Goal: Entertainment & Leisure: Browse casually

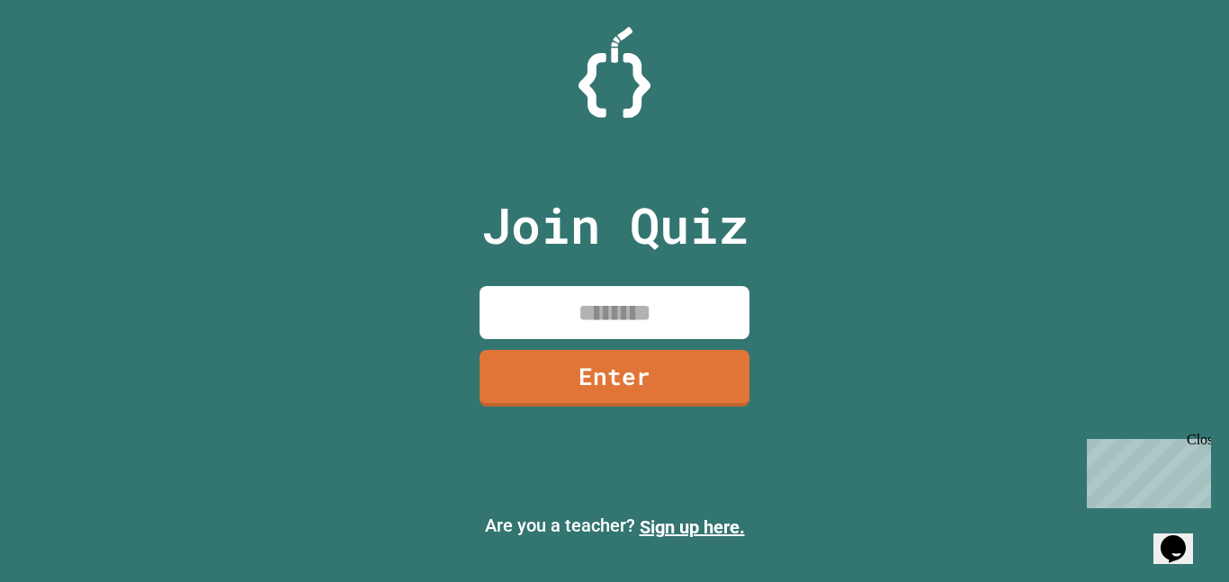
click at [553, 327] on input at bounding box center [615, 312] width 270 height 53
type input "********"
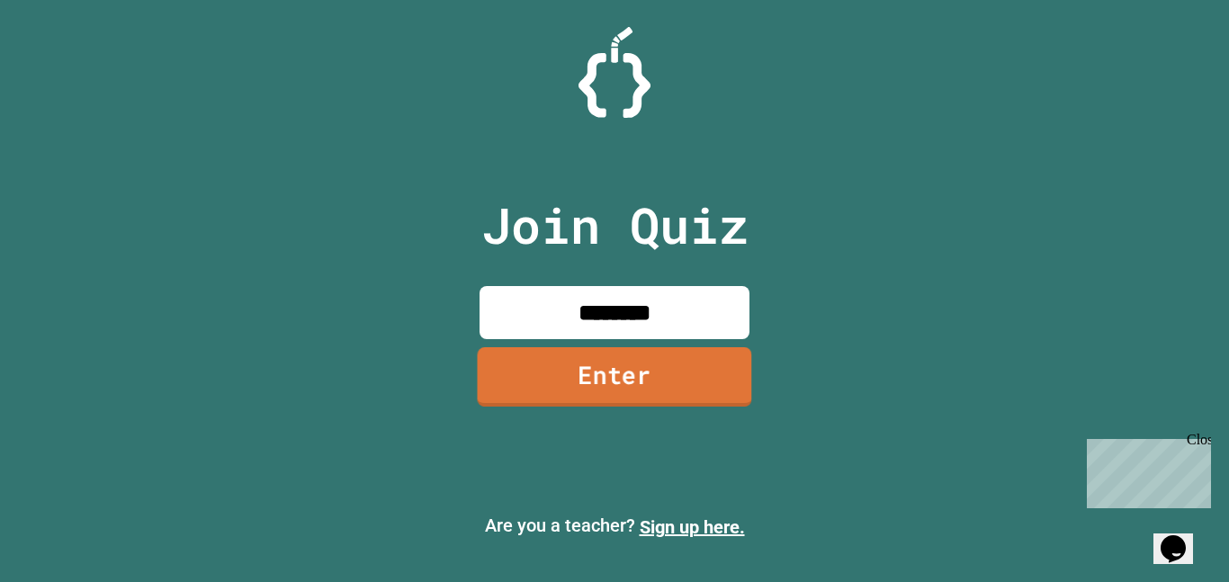
click at [590, 374] on link "Enter" at bounding box center [614, 376] width 274 height 59
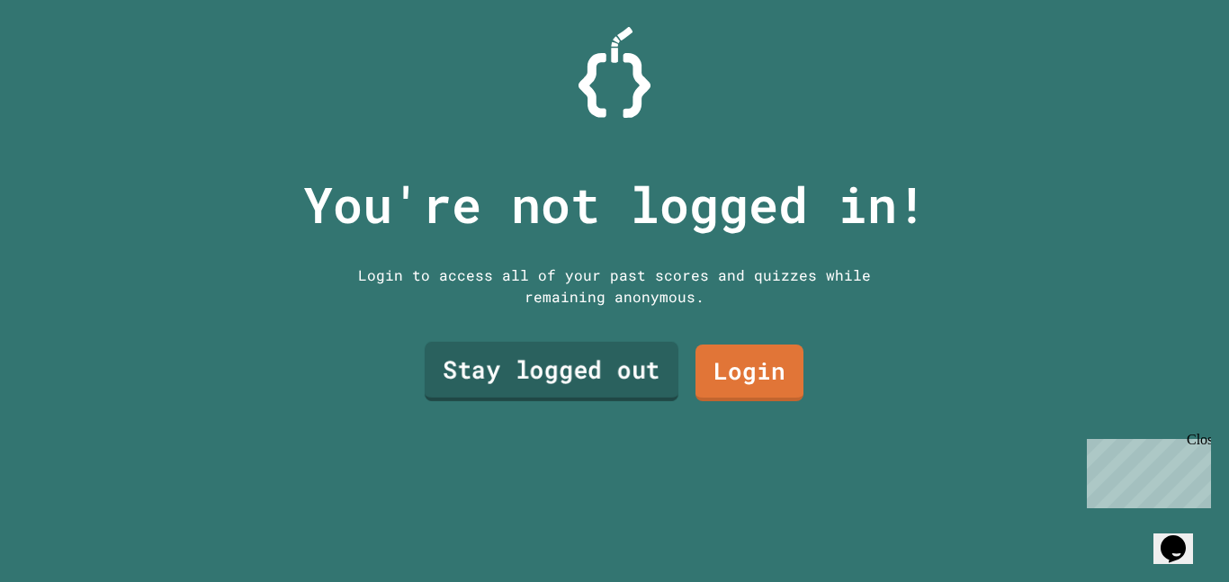
click at [617, 373] on link "Stay logged out" at bounding box center [552, 371] width 254 height 59
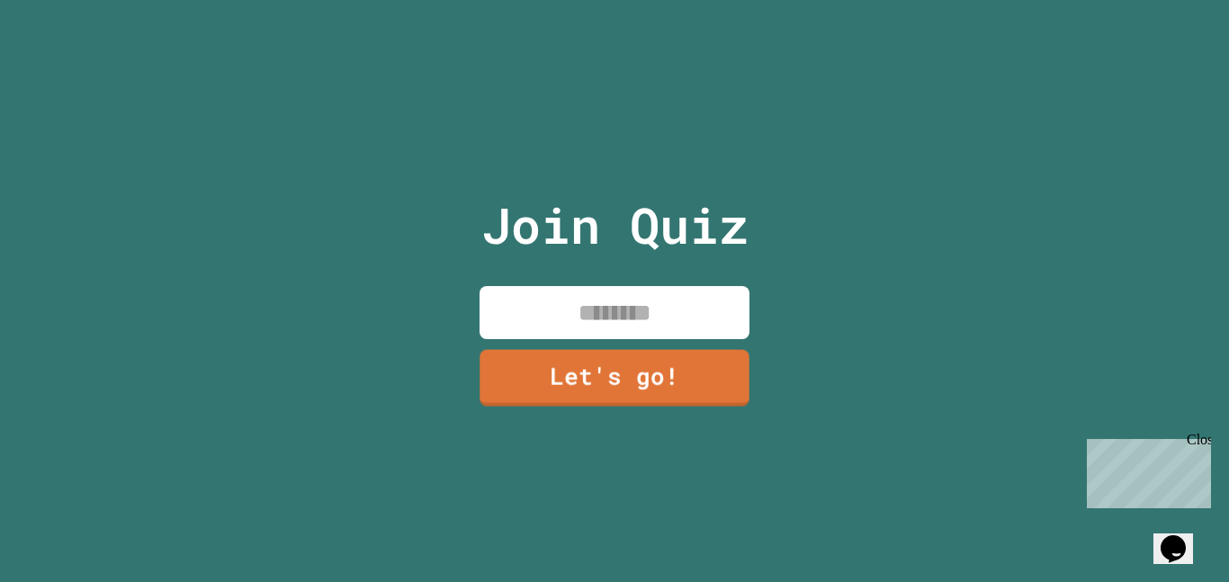
click at [602, 301] on input at bounding box center [615, 312] width 270 height 53
type input "****"
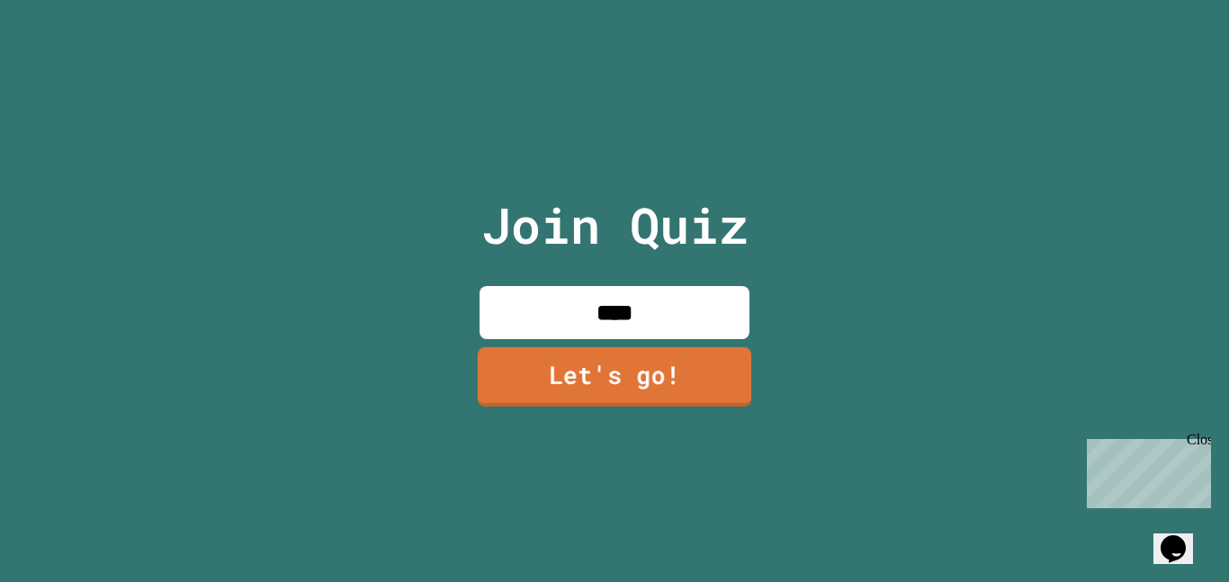
click at [577, 362] on link "Let's go!" at bounding box center [615, 376] width 274 height 59
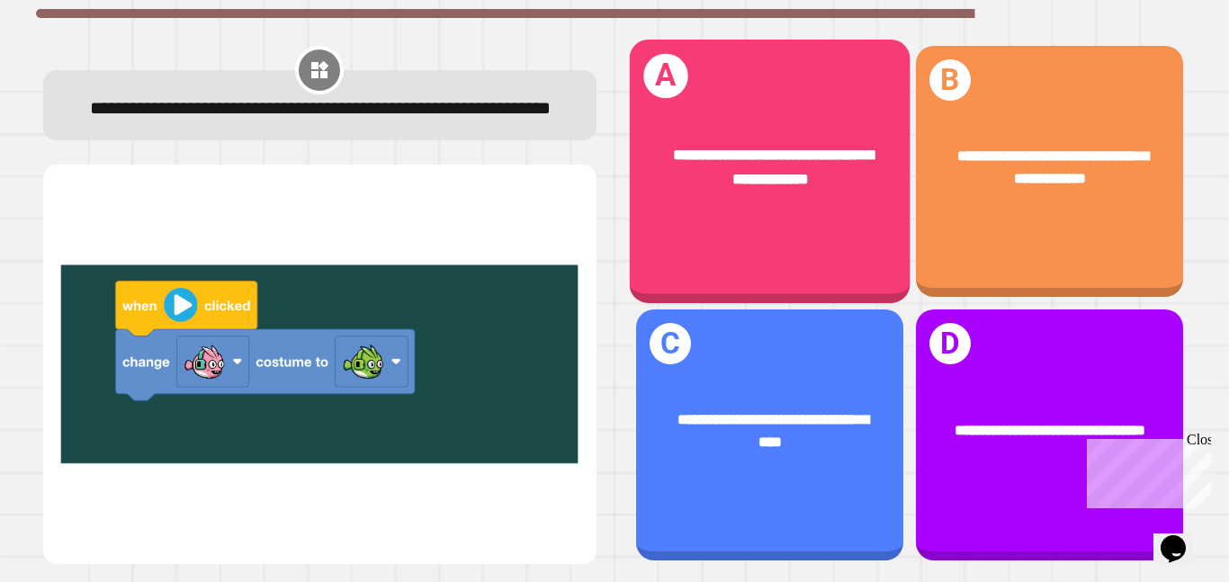
click at [726, 219] on div "**********" at bounding box center [769, 166] width 281 height 109
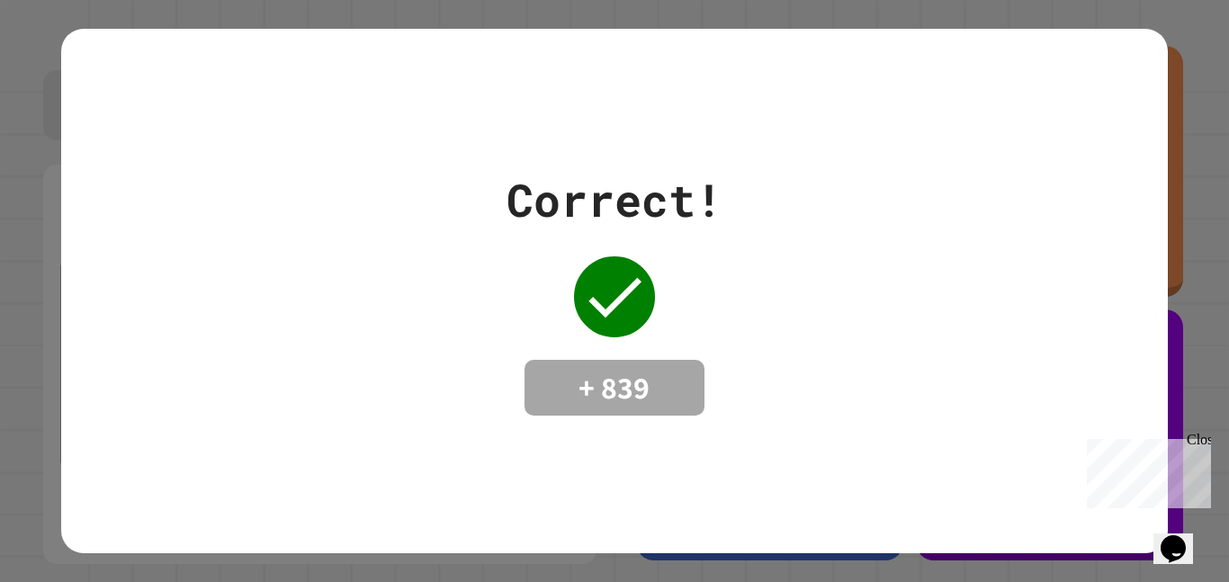
click at [1201, 442] on div "Close" at bounding box center [1198, 443] width 22 height 22
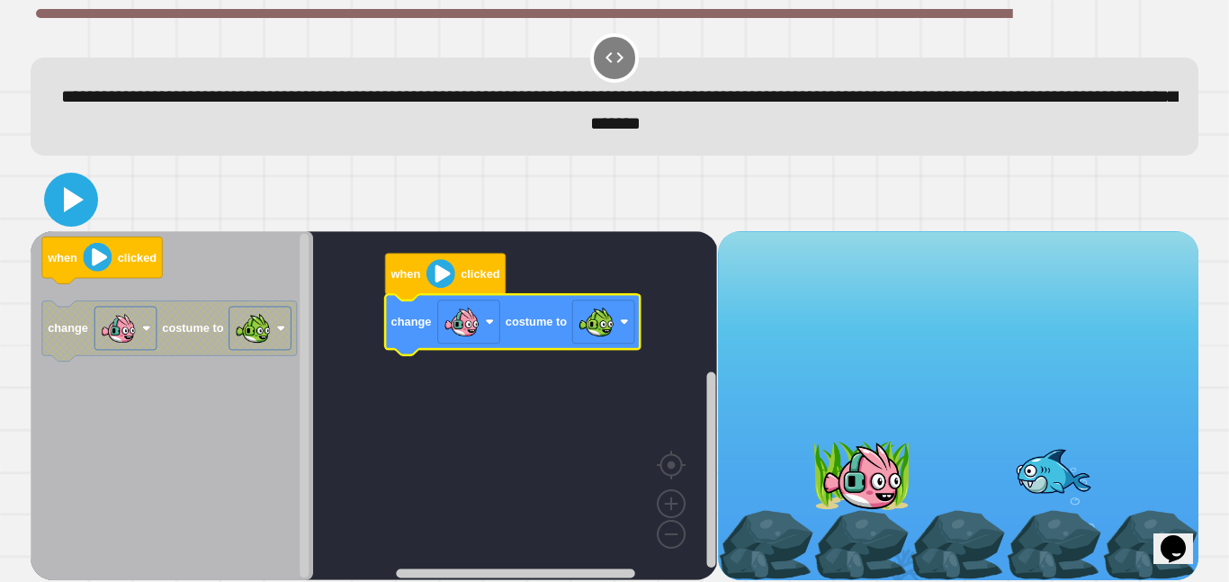
click at [76, 190] on icon at bounding box center [70, 199] width 43 height 43
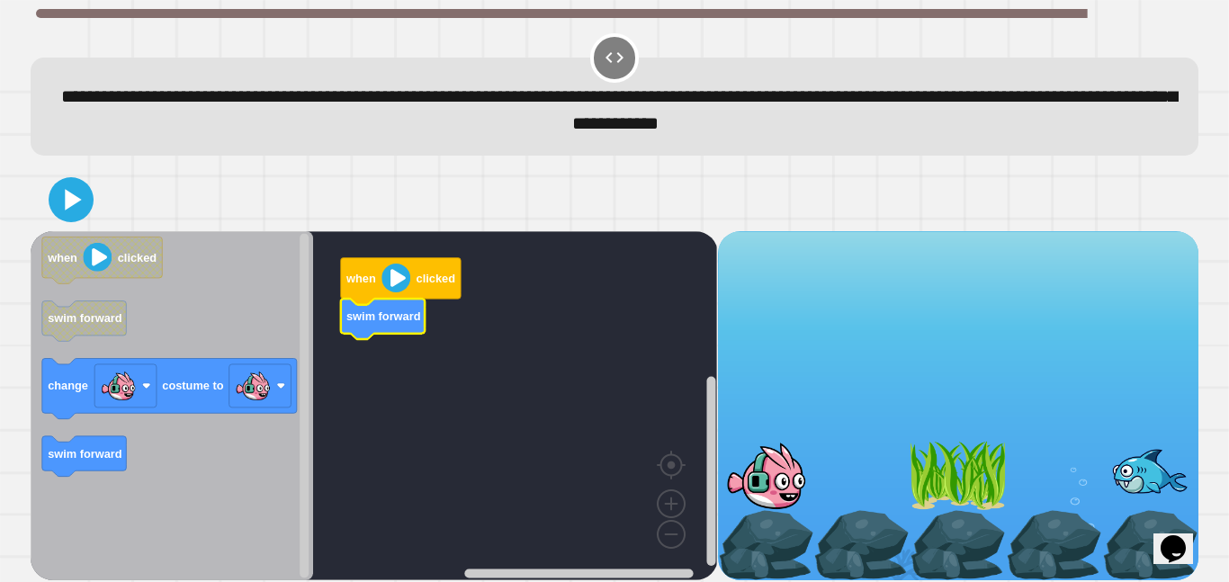
click at [64, 349] on icon "Blockly Workspace" at bounding box center [172, 405] width 283 height 349
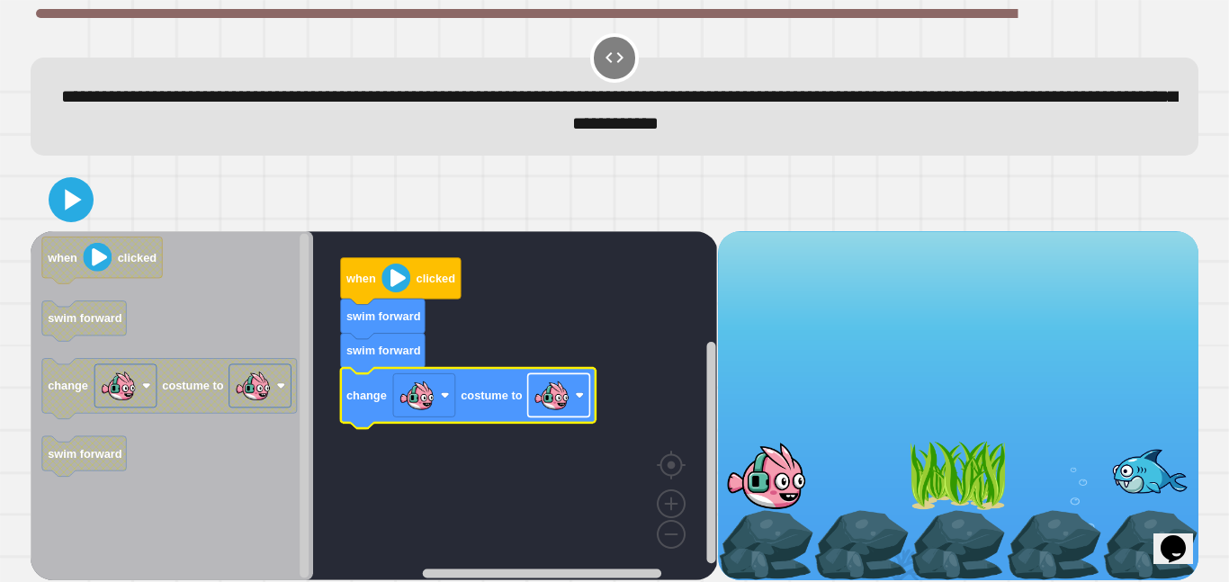
click at [549, 401] on image "Blockly Workspace" at bounding box center [552, 395] width 36 height 36
click at [67, 211] on icon at bounding box center [74, 199] width 20 height 25
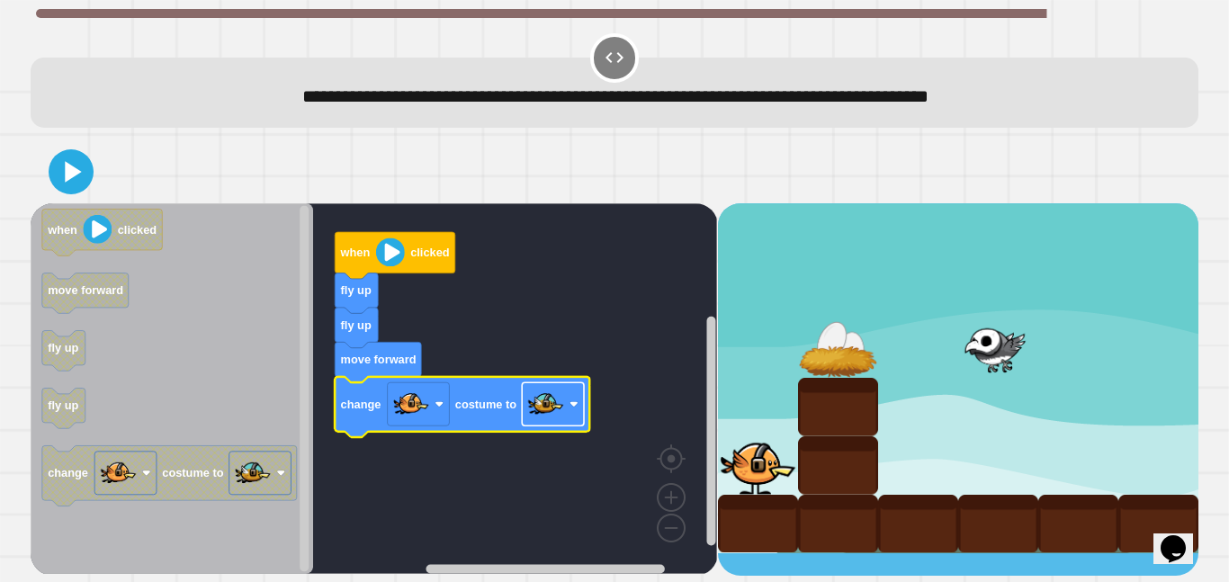
click at [541, 402] on image "Blockly Workspace" at bounding box center [546, 404] width 36 height 36
click at [76, 179] on icon at bounding box center [70, 171] width 43 height 43
click at [569, 418] on rect "Blockly Workspace" at bounding box center [553, 403] width 62 height 43
click at [62, 166] on icon at bounding box center [70, 171] width 43 height 43
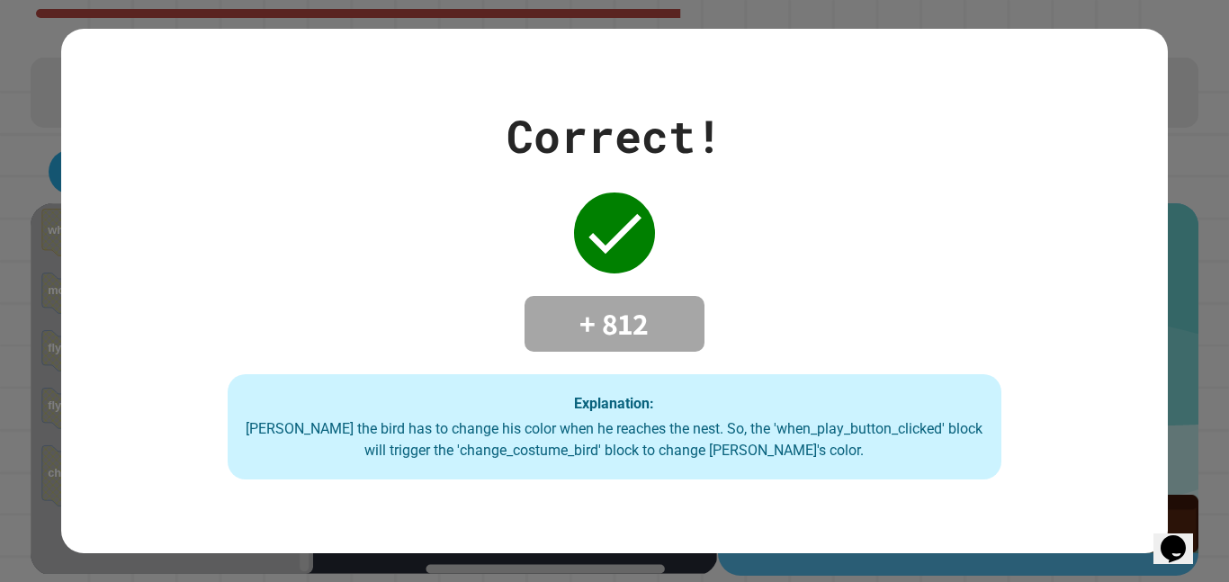
click at [22, 255] on div "Correct! + 812 Explanation: [PERSON_NAME] the bird has to change his color when…" at bounding box center [614, 291] width 1229 height 582
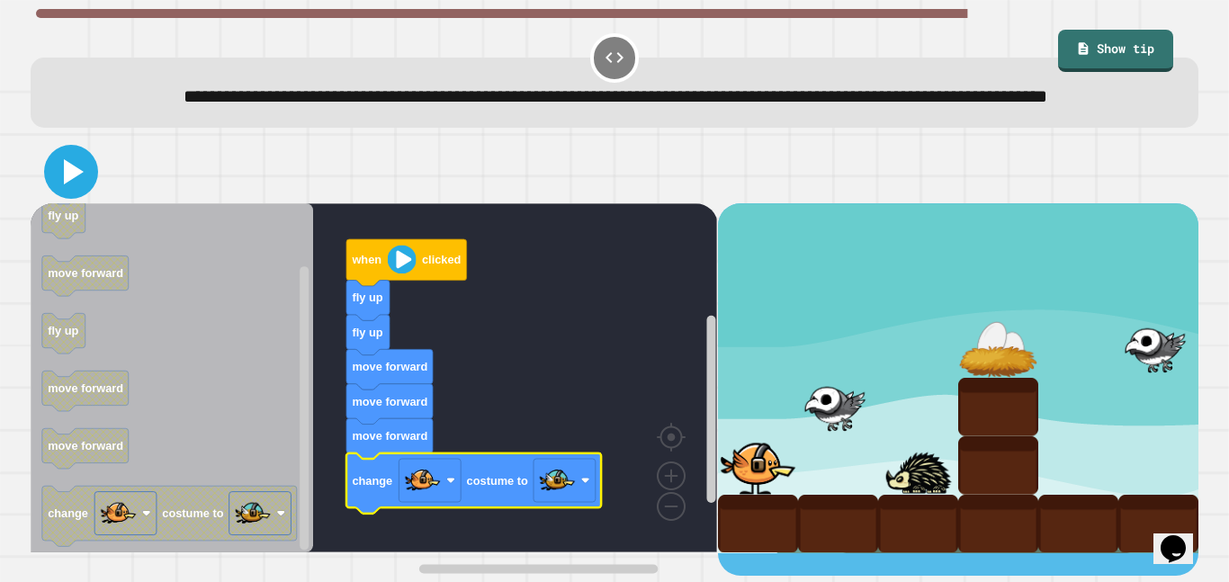
click at [67, 188] on icon at bounding box center [70, 171] width 43 height 43
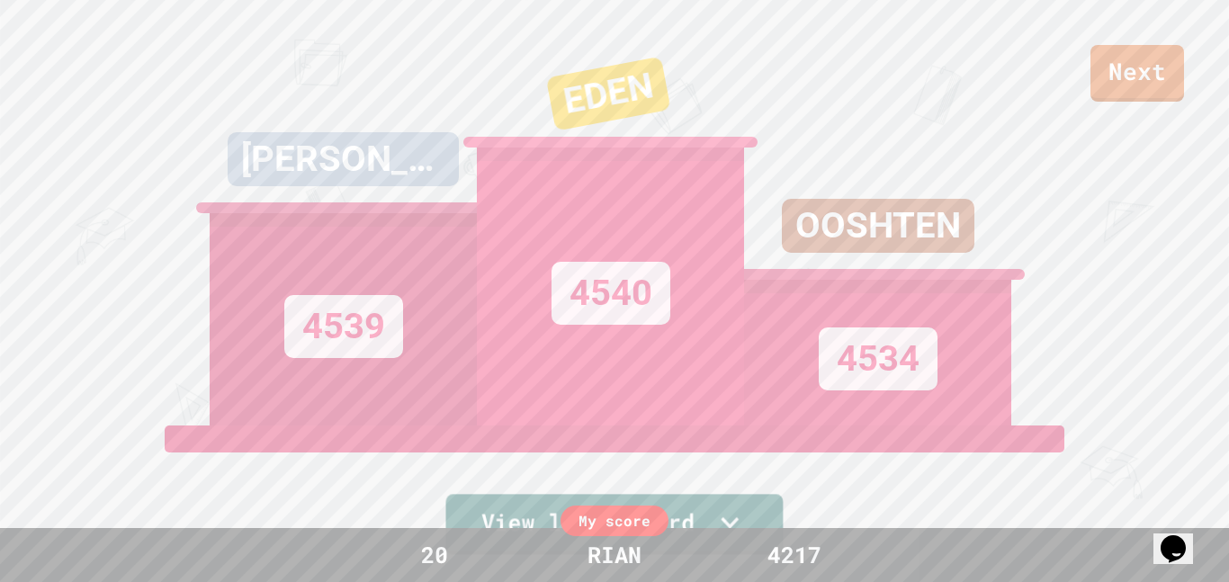
click at [698, 507] on link "View leaderboard" at bounding box center [614, 524] width 337 height 60
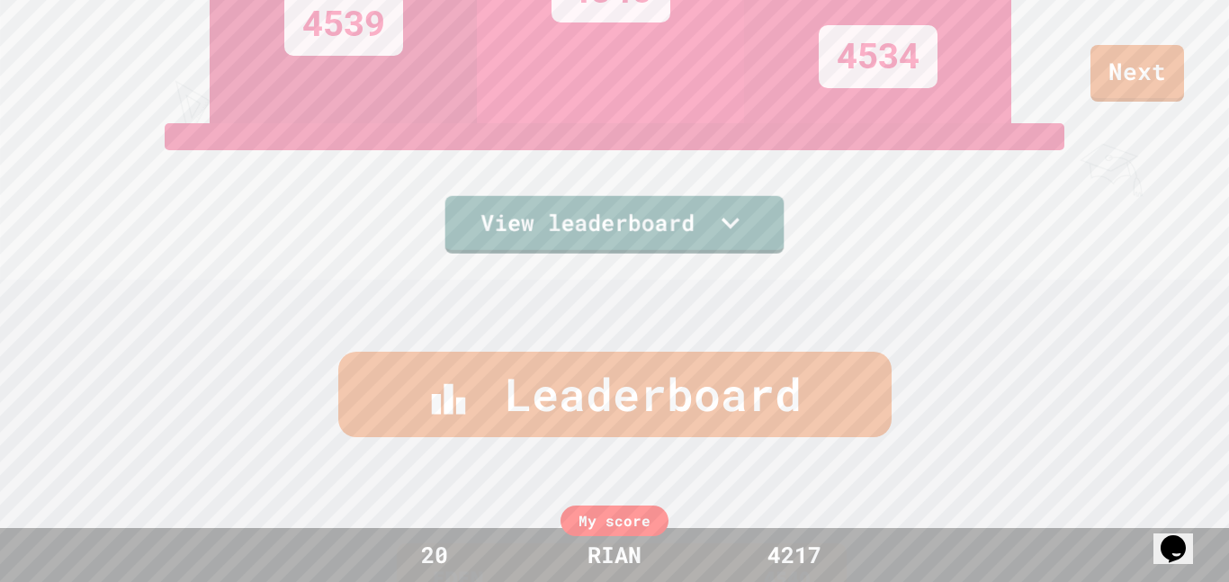
scroll to position [582, 0]
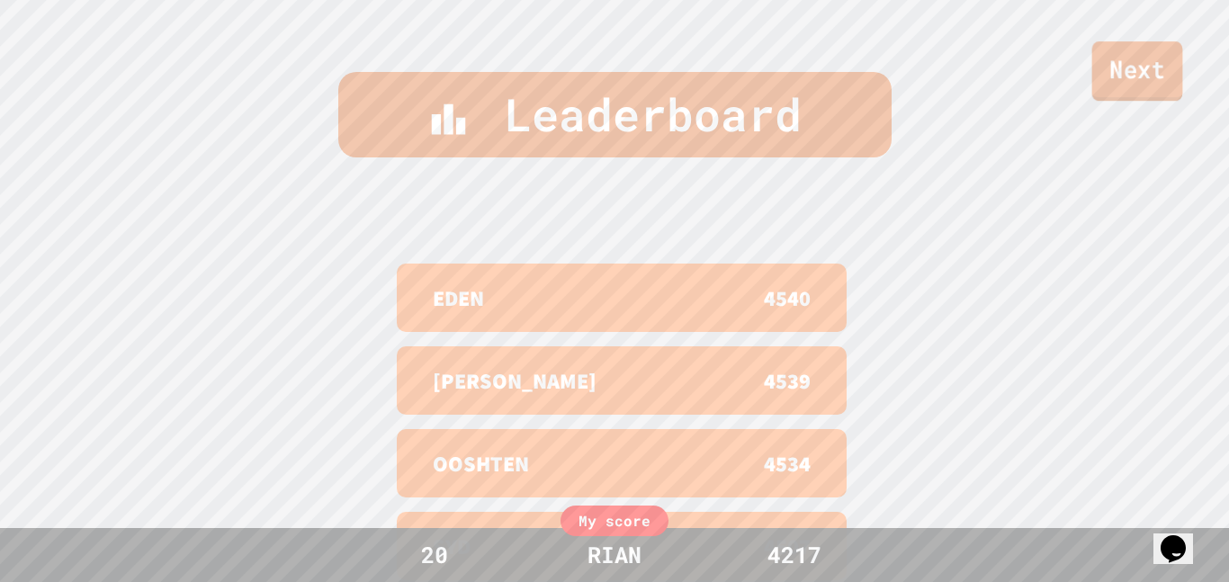
click at [1120, 74] on link "Next" at bounding box center [1138, 70] width 91 height 59
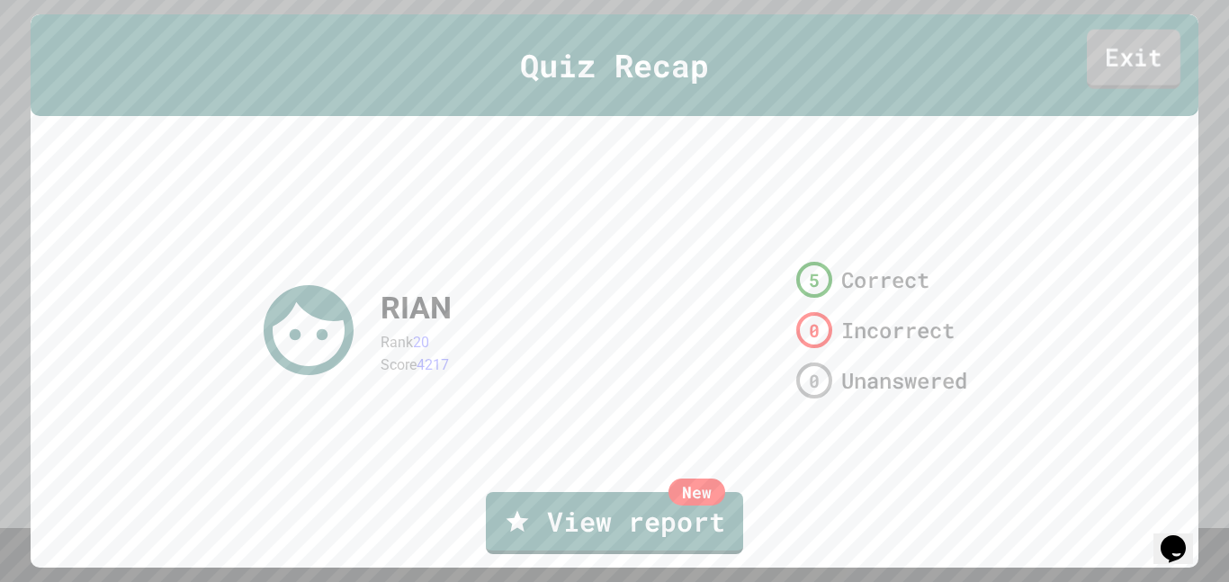
click at [1152, 45] on link "Exit" at bounding box center [1134, 59] width 94 height 59
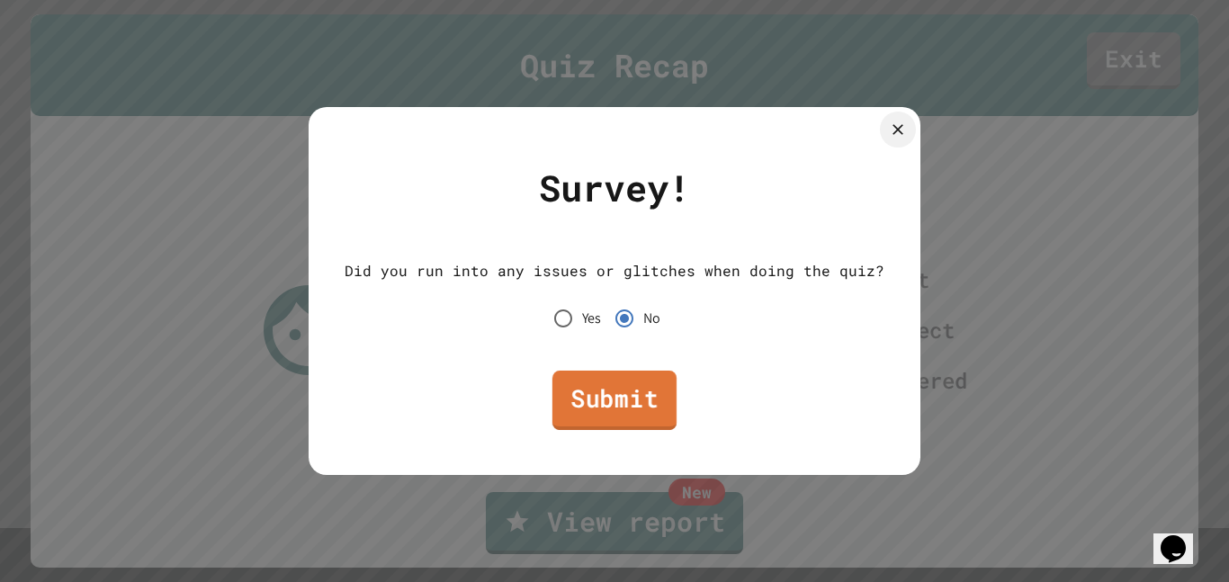
click at [625, 400] on link "Submit" at bounding box center [615, 400] width 124 height 59
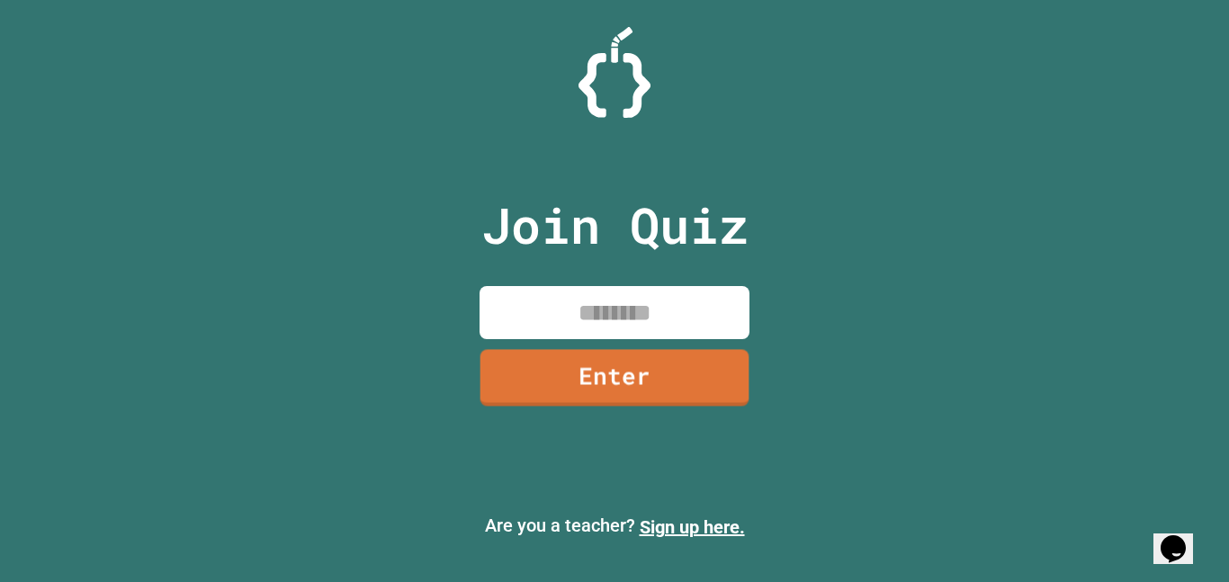
click at [585, 297] on input at bounding box center [615, 312] width 270 height 53
type input "********"
click at [578, 379] on link "Enter" at bounding box center [615, 375] width 268 height 59
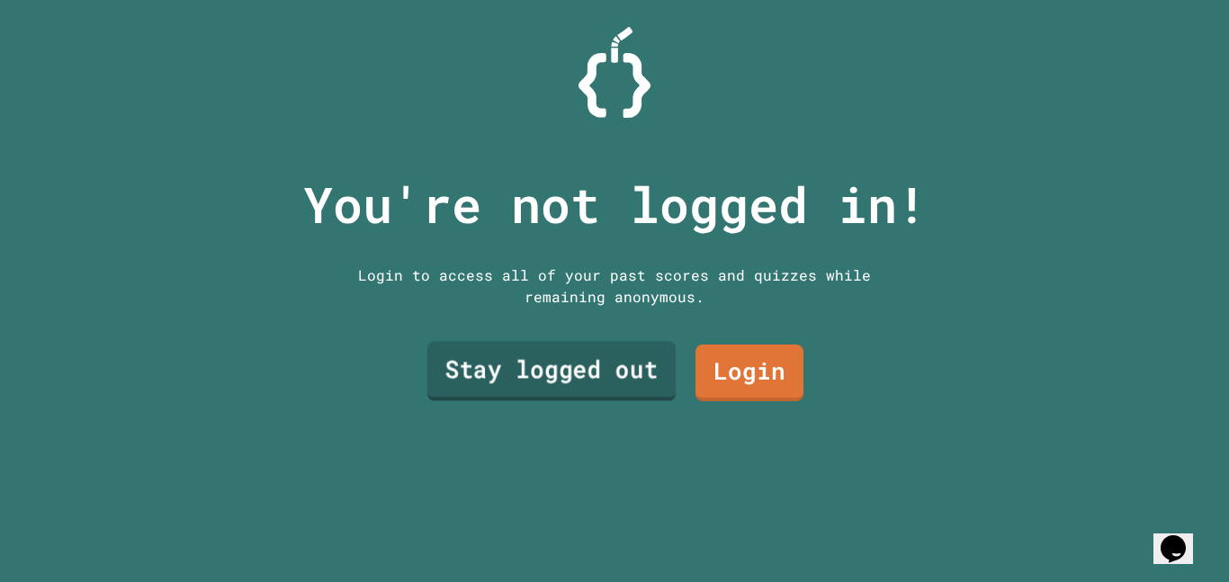
click at [579, 379] on link "Stay logged out" at bounding box center [551, 371] width 248 height 59
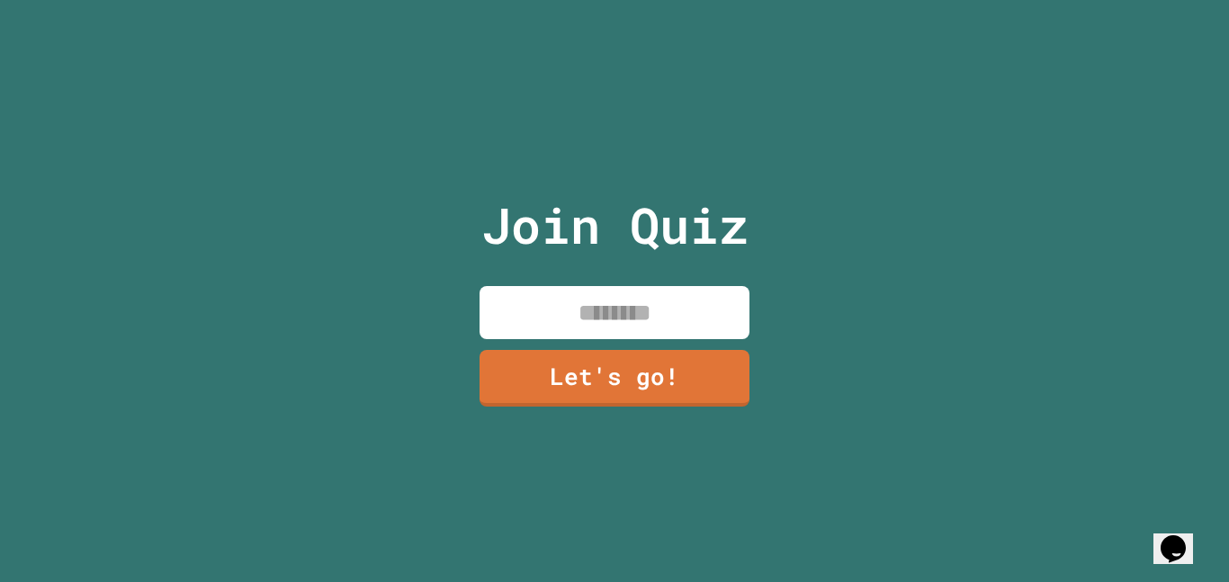
click at [632, 316] on input at bounding box center [615, 312] width 270 height 53
type input "****"
click at [554, 374] on link "Let's go!" at bounding box center [615, 375] width 270 height 59
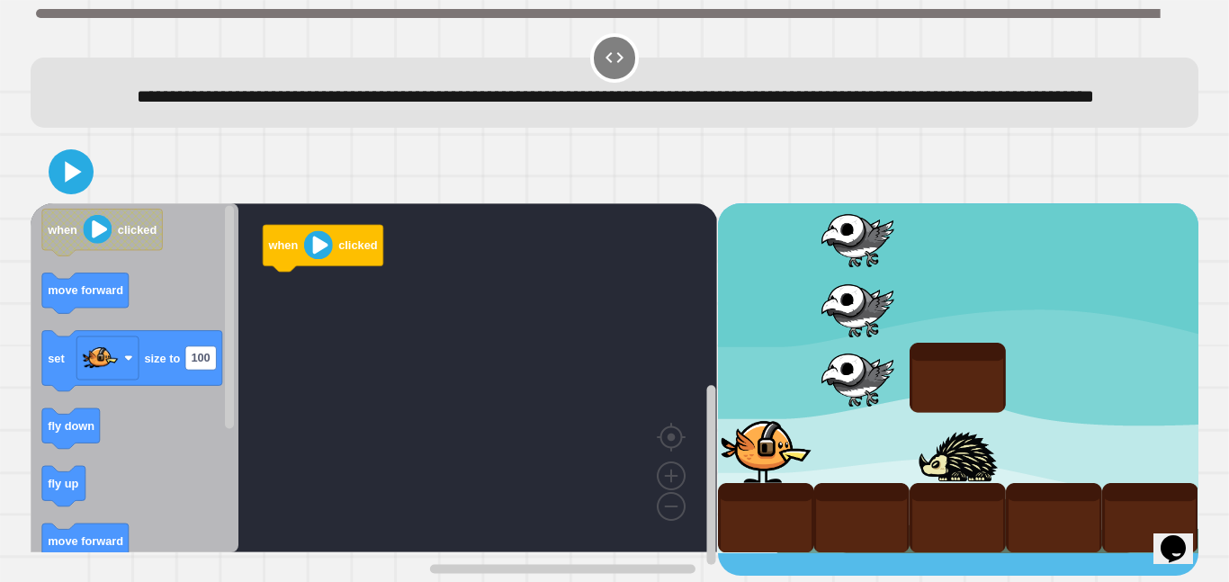
scroll to position [7, 0]
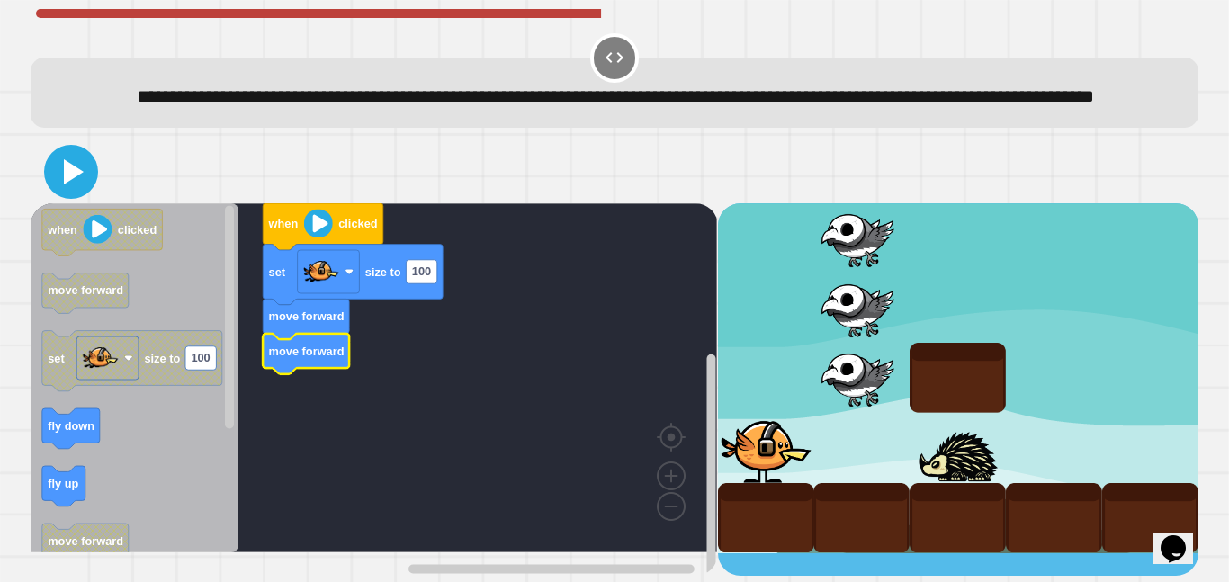
click at [69, 184] on icon at bounding box center [74, 171] width 20 height 25
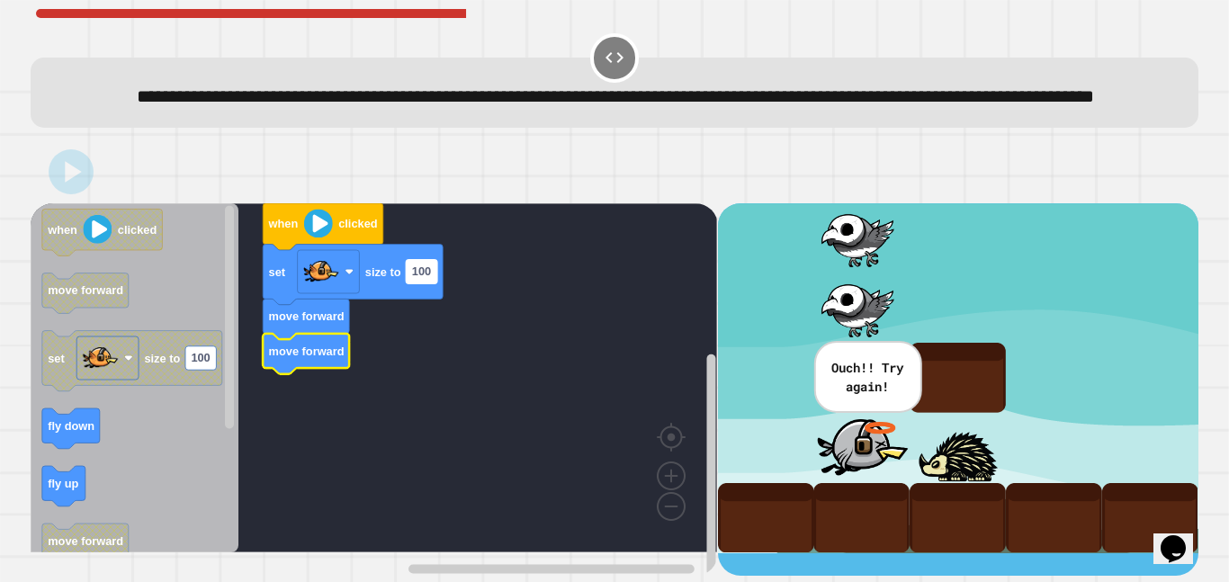
click at [422, 279] on text "100" at bounding box center [421, 271] width 19 height 13
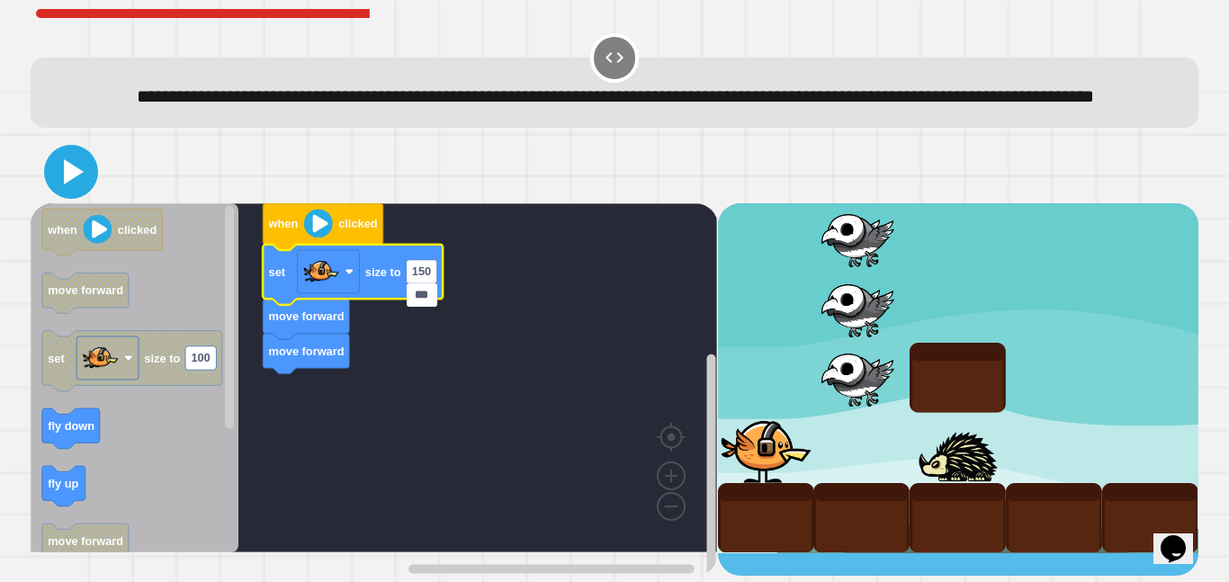
type input "***"
click at [78, 193] on icon at bounding box center [70, 171] width 43 height 43
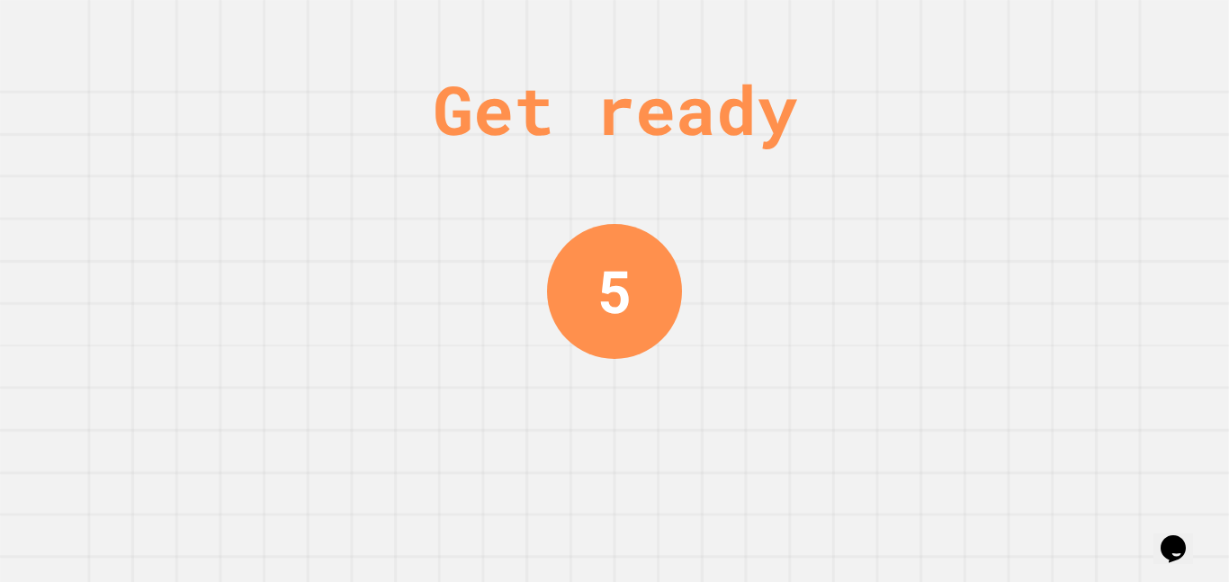
scroll to position [0, 0]
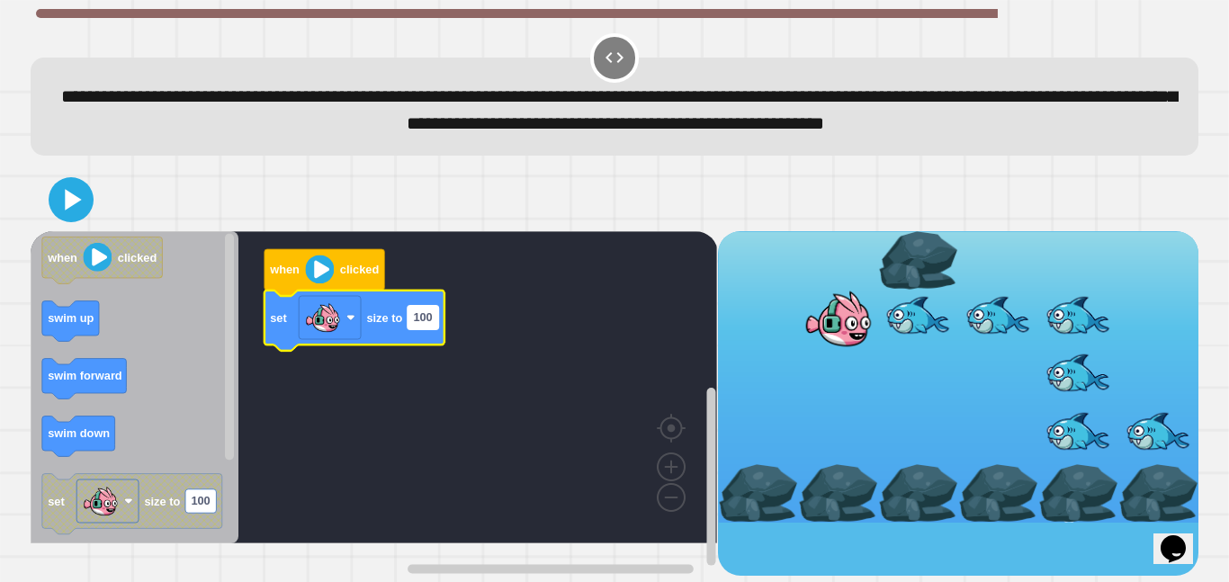
click at [420, 324] on text "100" at bounding box center [423, 316] width 19 height 13
type input "***"
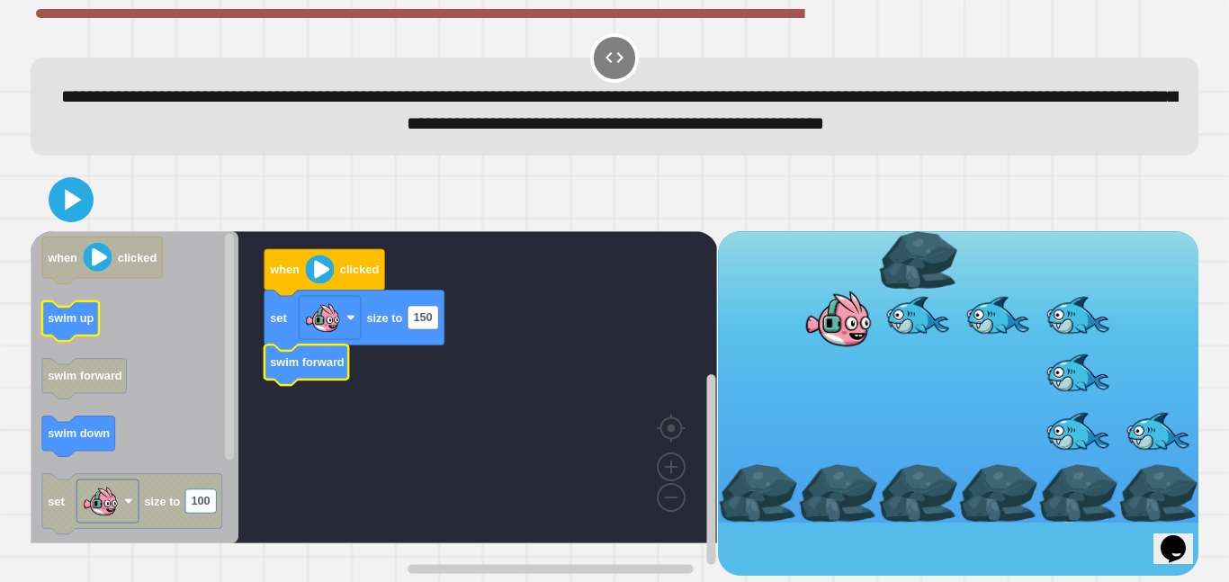
click at [63, 325] on text "swim up" at bounding box center [71, 317] width 46 height 13
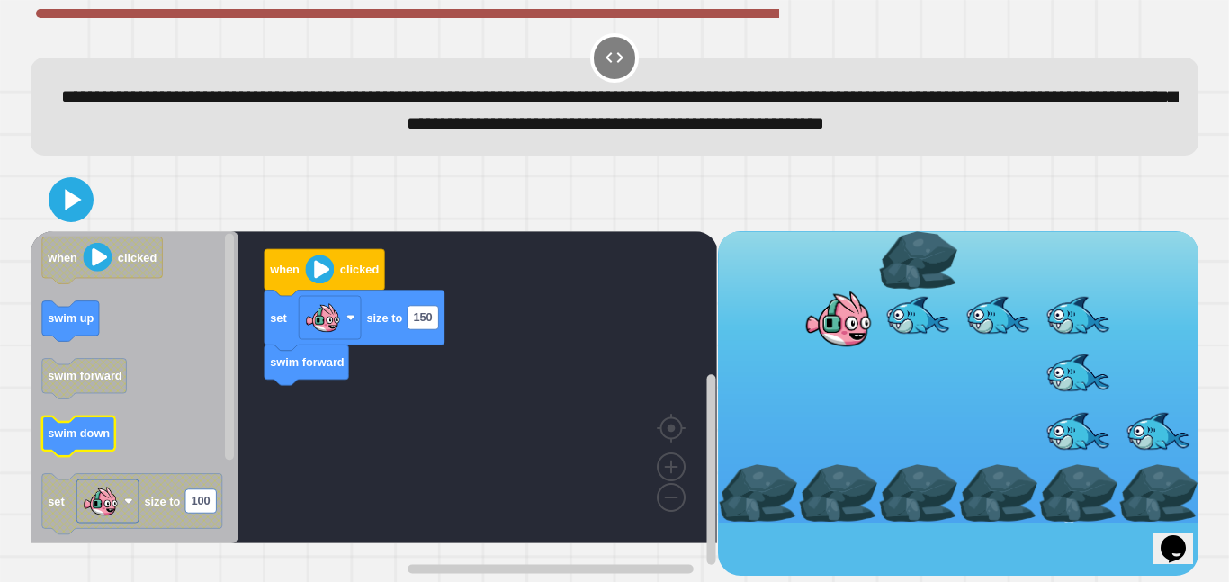
click at [79, 456] on icon "Blockly Workspace" at bounding box center [78, 436] width 73 height 40
click at [73, 220] on icon at bounding box center [70, 199] width 43 height 43
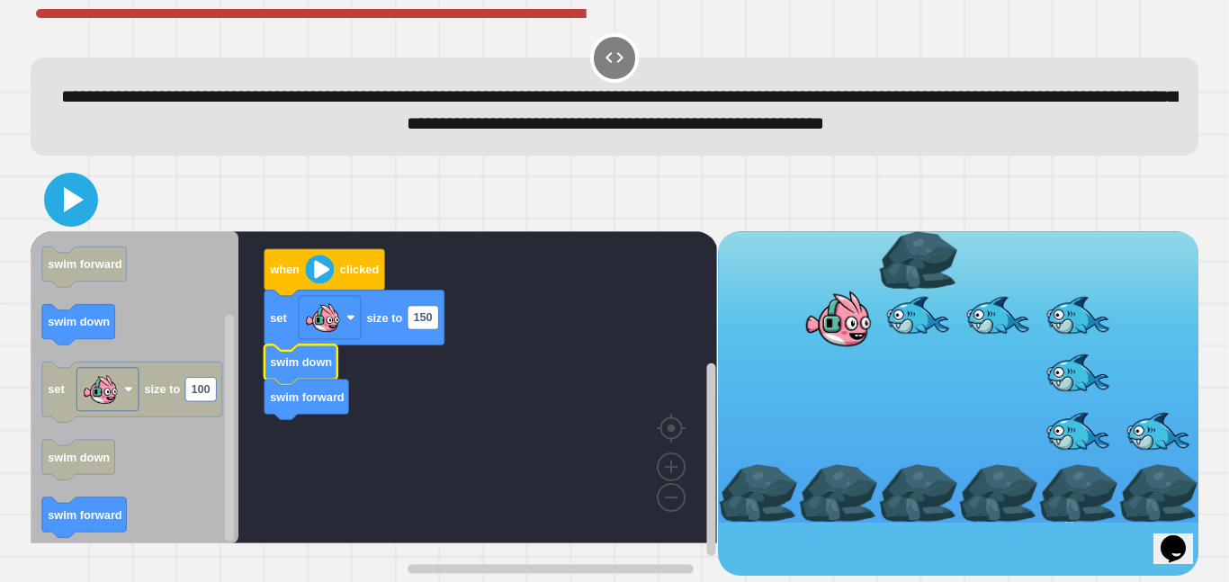
click at [64, 221] on icon at bounding box center [70, 199] width 43 height 43
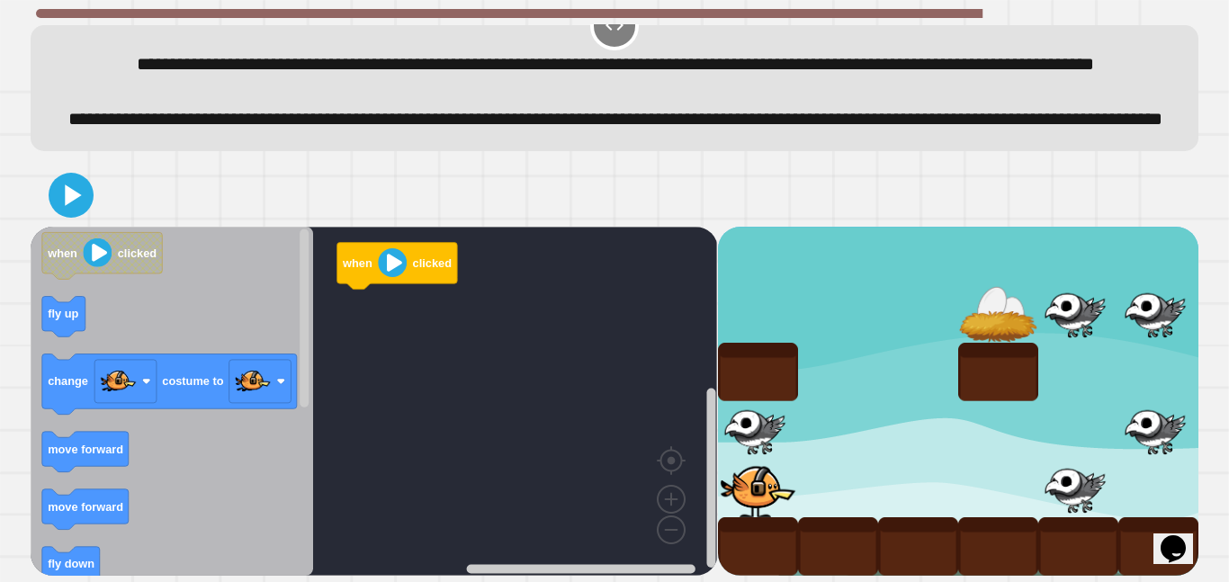
scroll to position [94, 0]
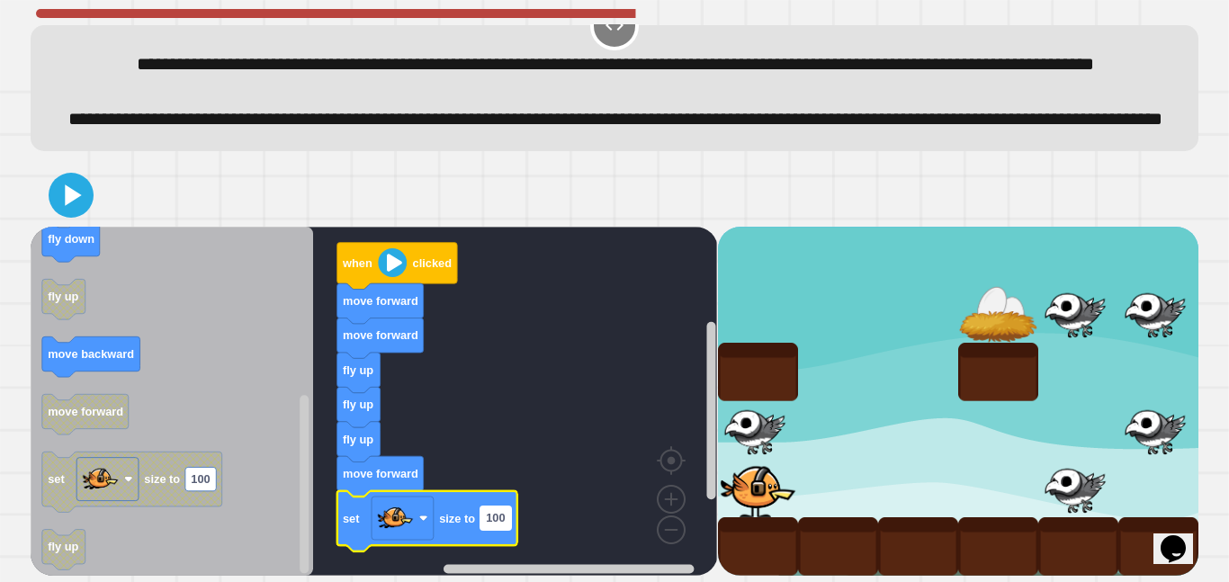
click at [491, 523] on text "100" at bounding box center [495, 517] width 19 height 13
type input "*"
type input "**"
click at [67, 186] on icon at bounding box center [74, 195] width 20 height 25
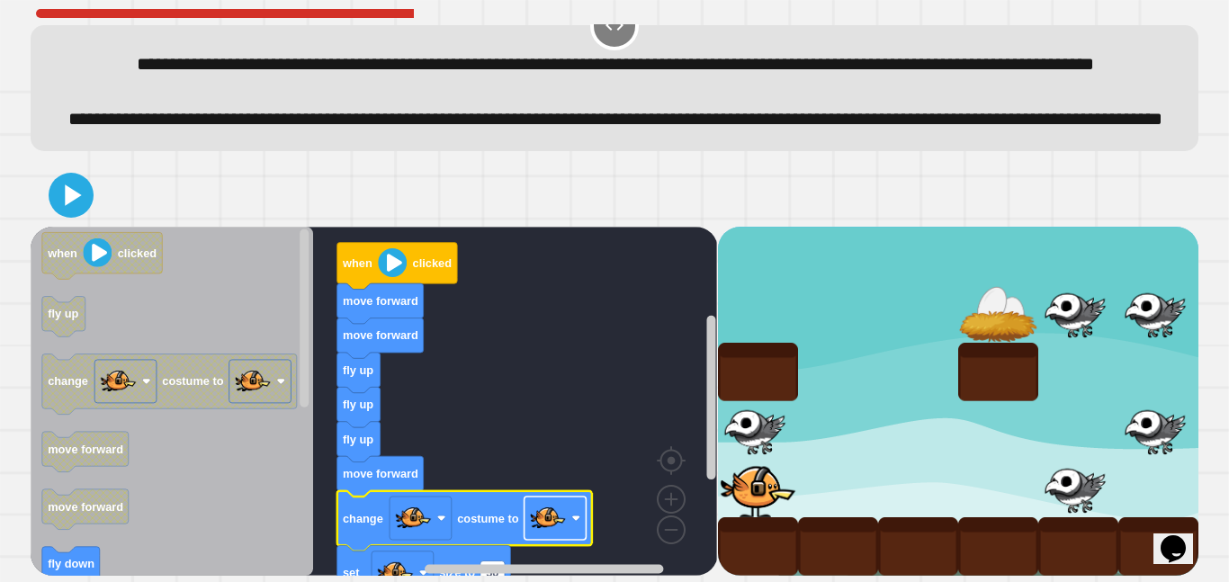
click at [566, 526] on rect "Blockly Workspace" at bounding box center [556, 518] width 62 height 43
click at [82, 205] on icon at bounding box center [70, 195] width 43 height 43
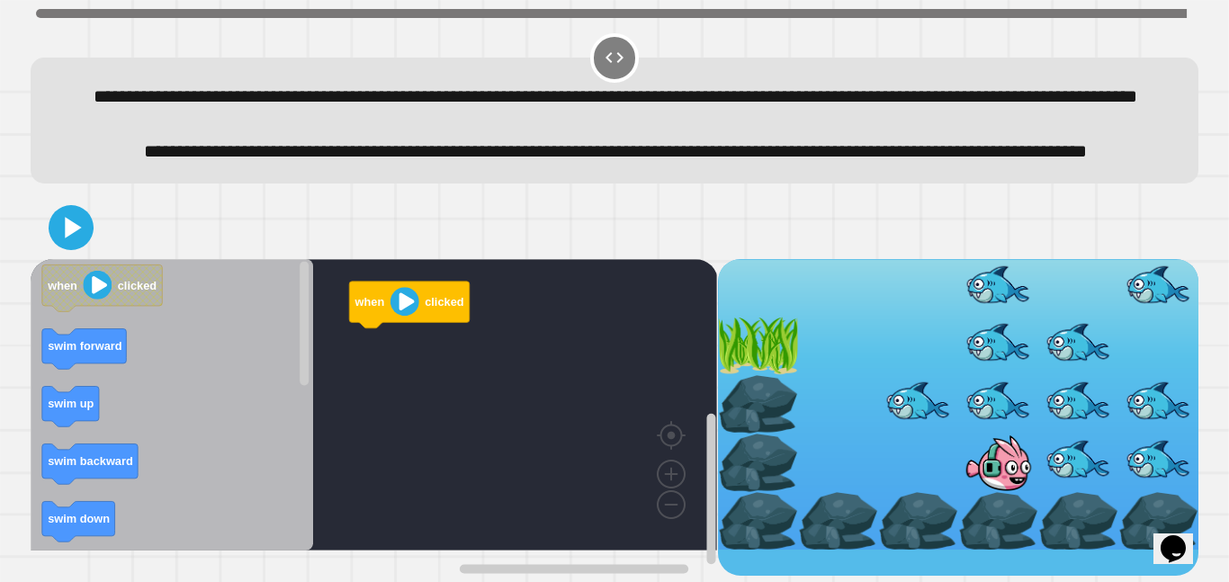
scroll to position [37, 0]
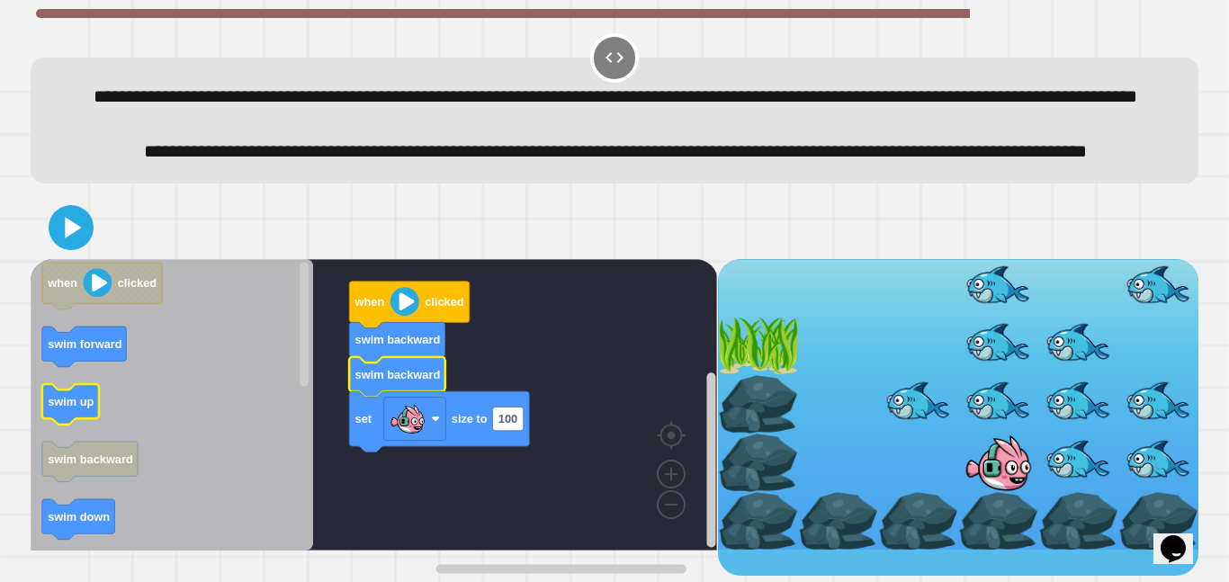
click at [68, 408] on text "swim up" at bounding box center [71, 400] width 46 height 13
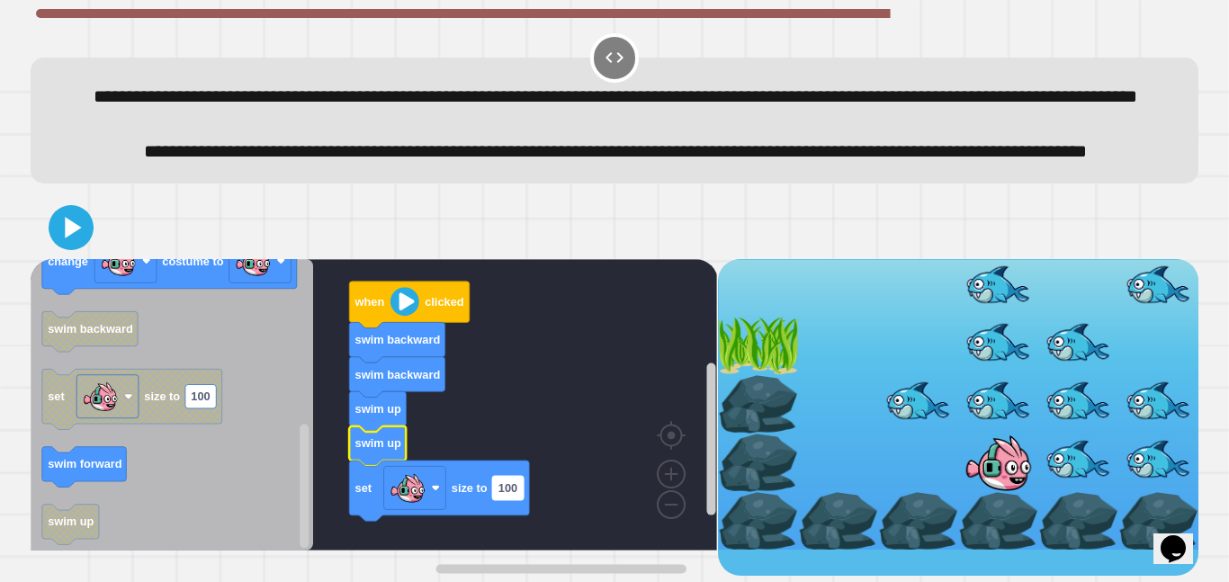
click at [510, 495] on text "100" at bounding box center [508, 487] width 19 height 13
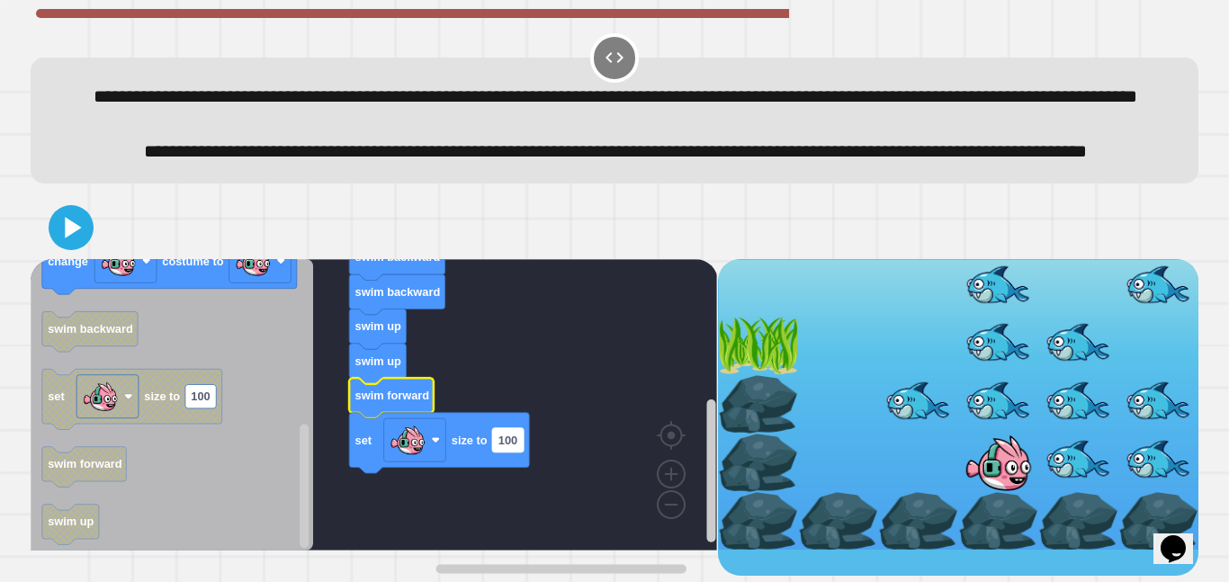
click at [508, 446] on text "100" at bounding box center [508, 439] width 19 height 13
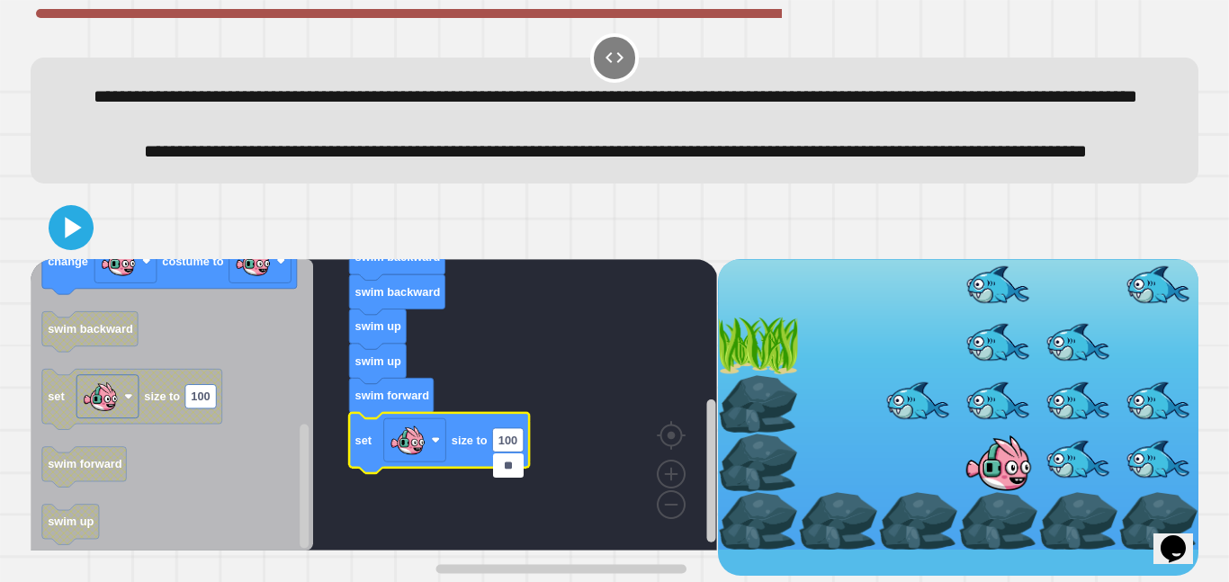
type input "*"
type input "**"
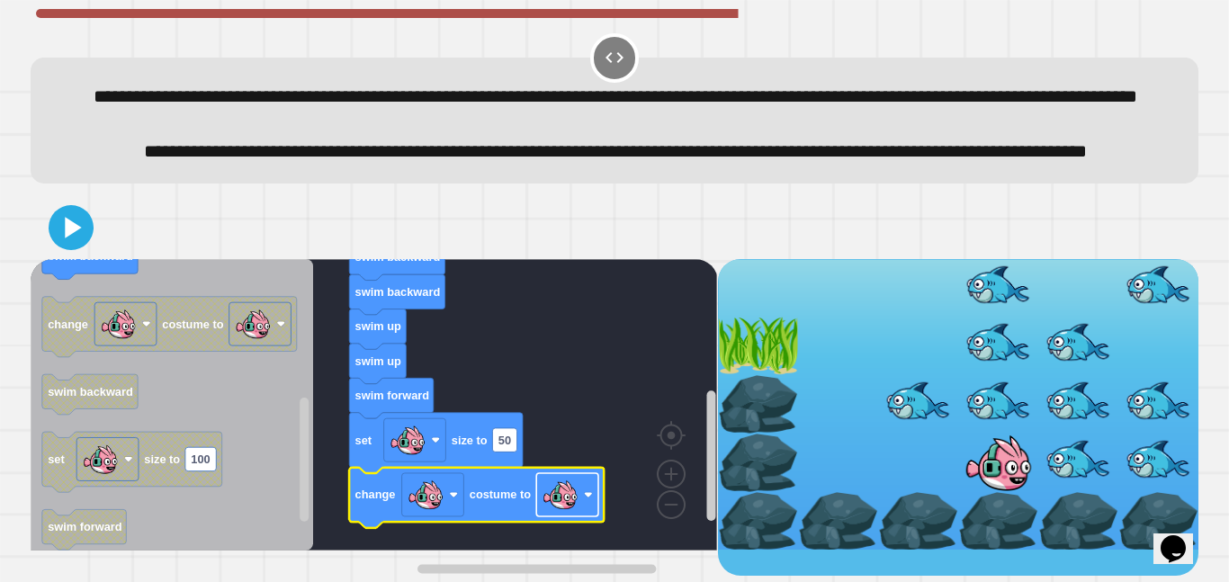
click at [553, 513] on image "Blockly Workspace" at bounding box center [561, 495] width 36 height 36
click at [74, 240] on icon at bounding box center [74, 227] width 20 height 25
click at [501, 446] on text "50" at bounding box center [505, 439] width 13 height 13
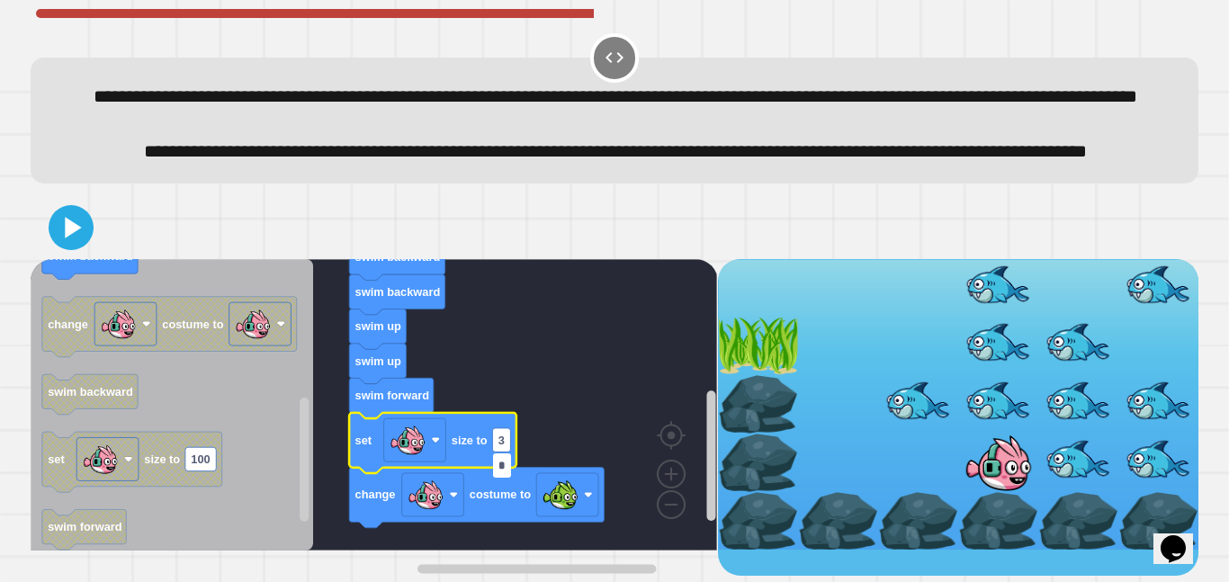
type input "**"
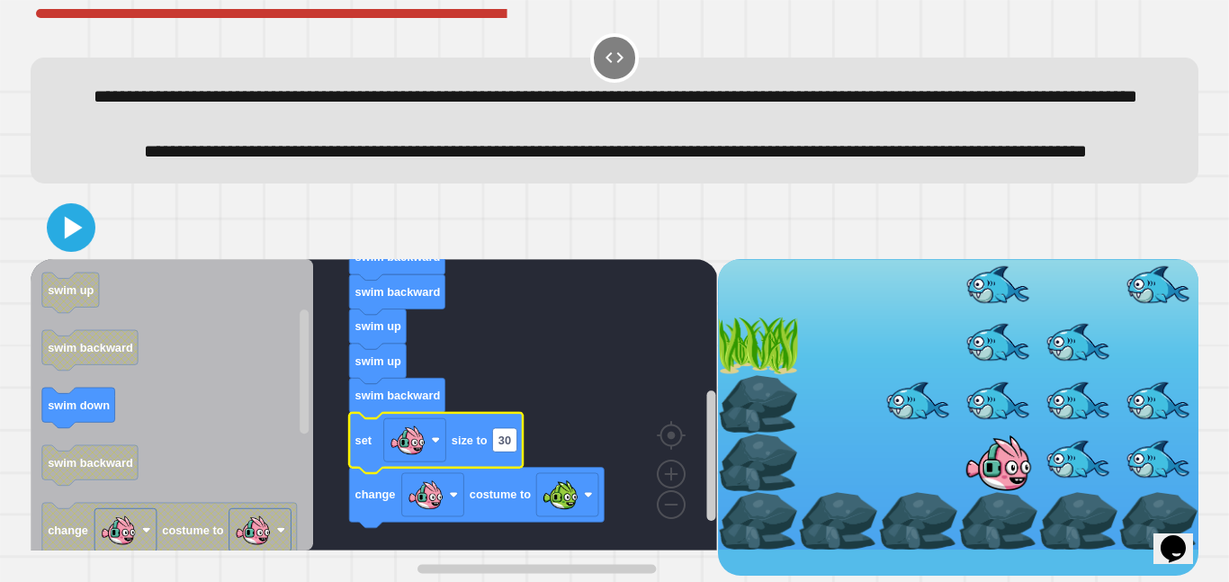
click at [85, 247] on icon at bounding box center [71, 227] width 39 height 39
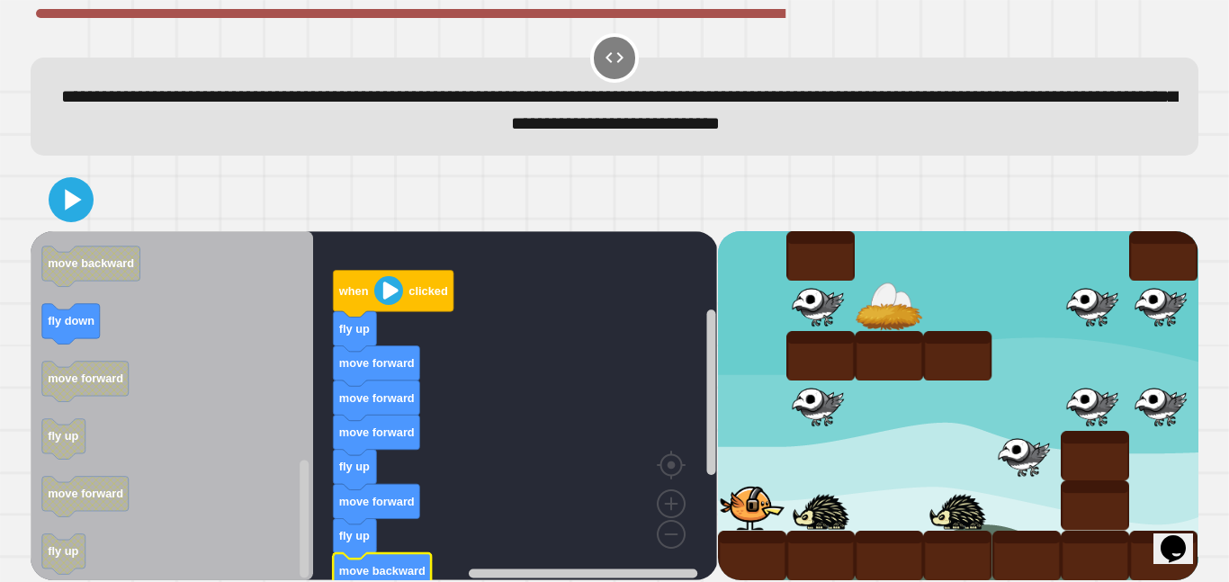
scroll to position [7, 0]
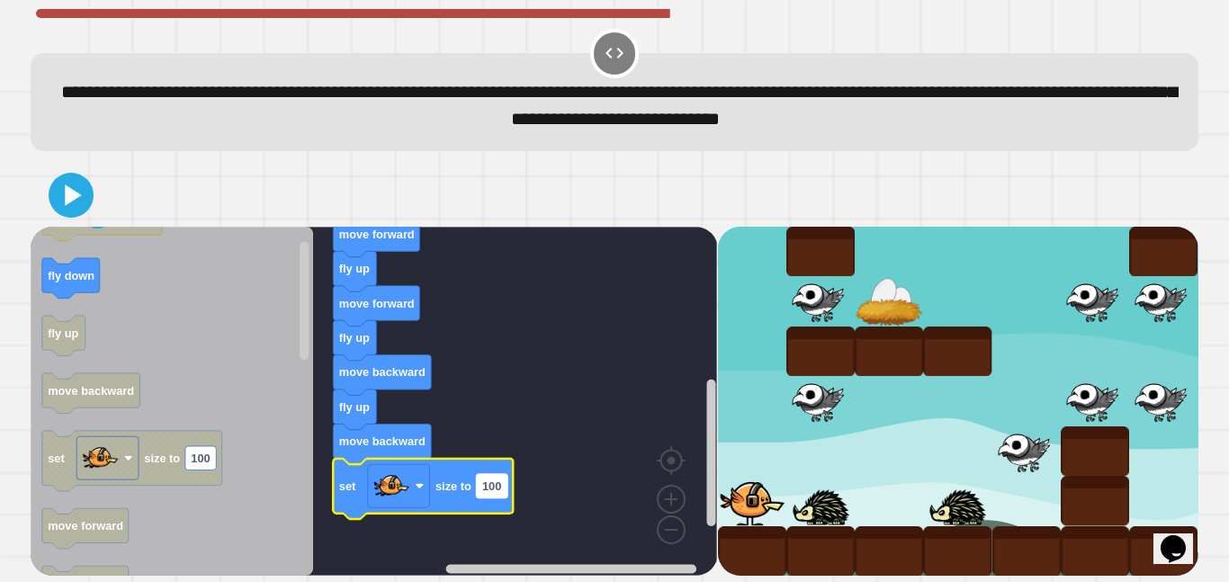
click at [494, 487] on text "100" at bounding box center [491, 486] width 19 height 13
click at [494, 487] on input "***" at bounding box center [492, 485] width 31 height 23
type input "**"
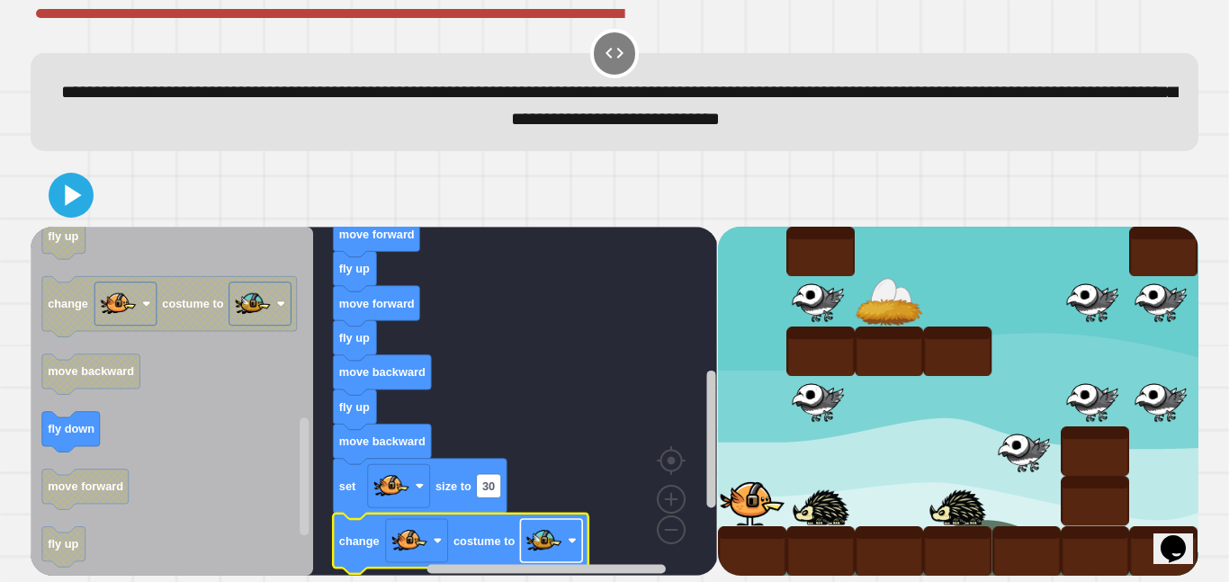
click at [535, 543] on image "Blockly Workspace" at bounding box center [544, 541] width 36 height 36
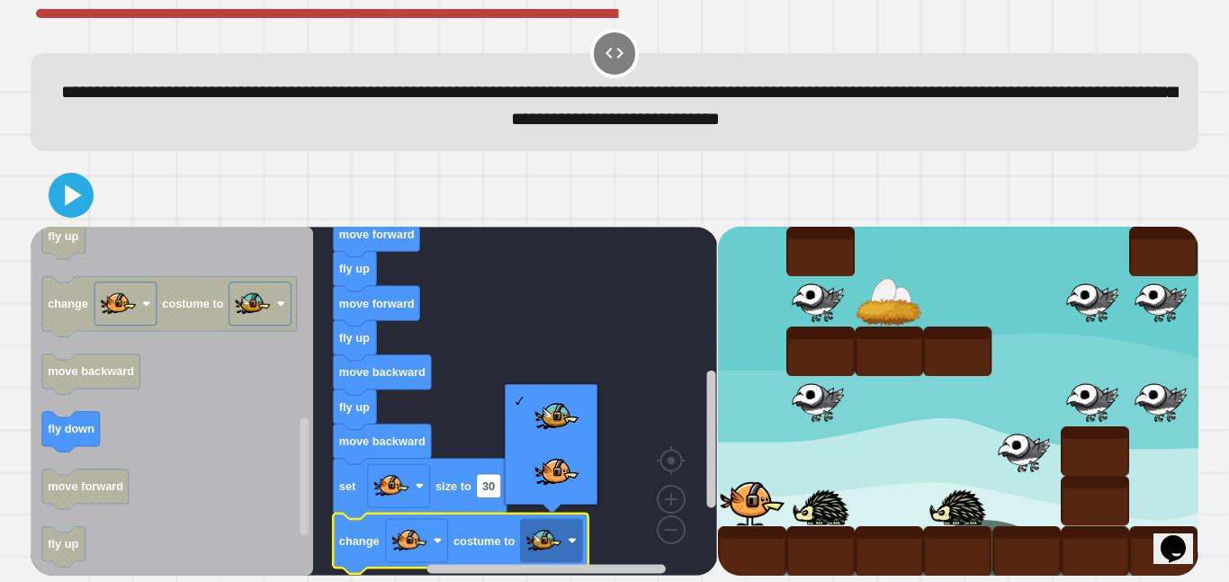
click at [571, 296] on rect "Blockly Workspace" at bounding box center [374, 401] width 687 height 349
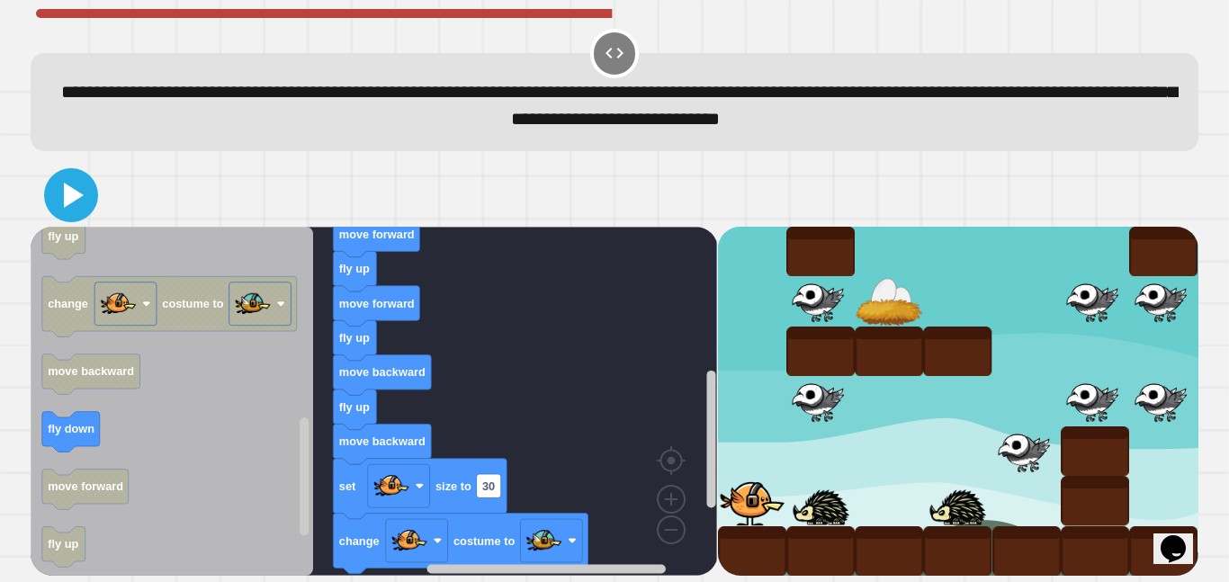
click at [83, 196] on icon at bounding box center [70, 195] width 43 height 43
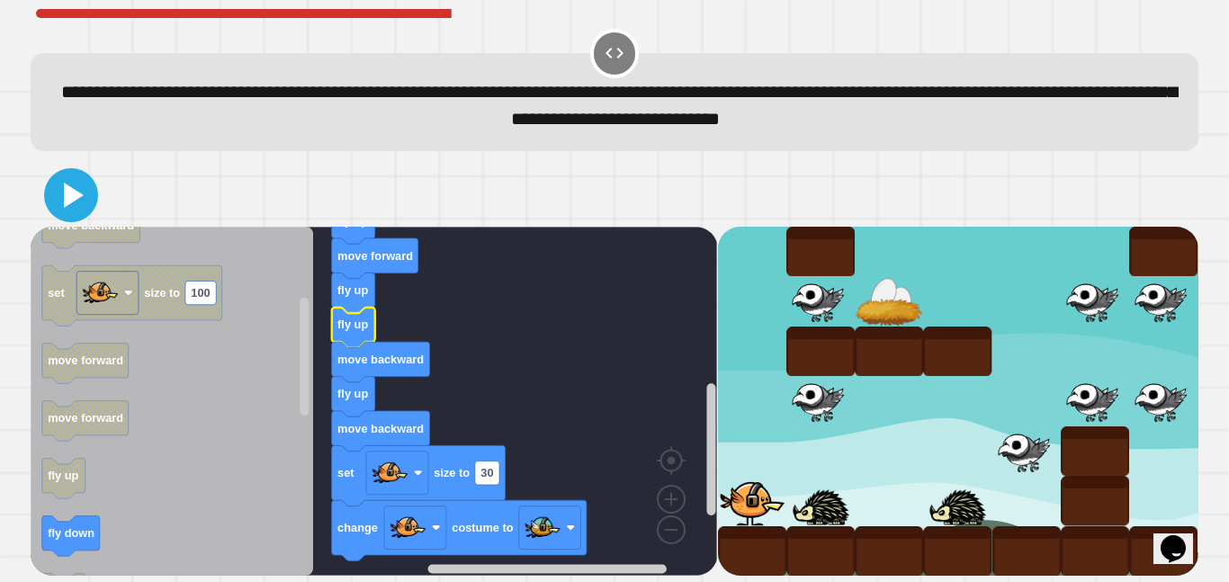
click at [68, 209] on icon at bounding box center [70, 195] width 43 height 43
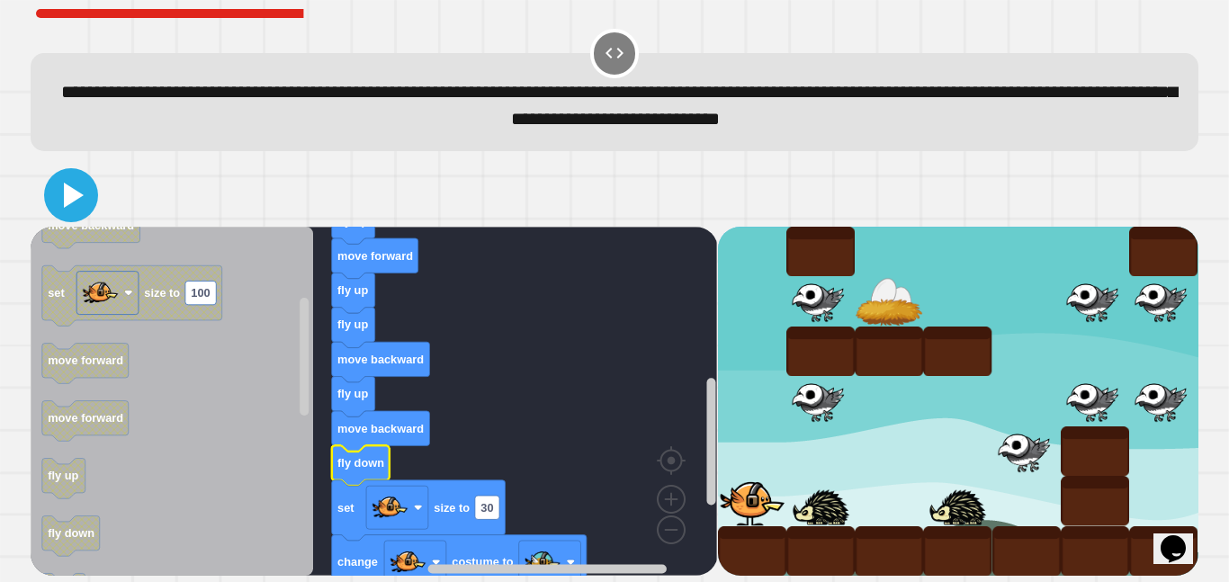
click at [72, 208] on icon at bounding box center [70, 195] width 43 height 43
